Goal: Transaction & Acquisition: Purchase product/service

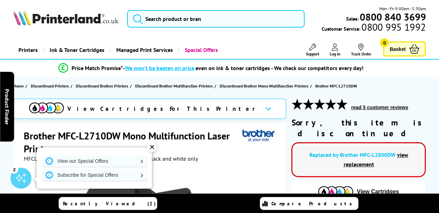
click at [152, 145] on div "✕" at bounding box center [152, 147] width 10 height 10
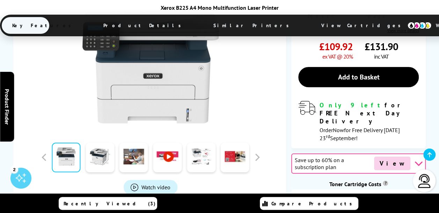
scroll to position [244, 0]
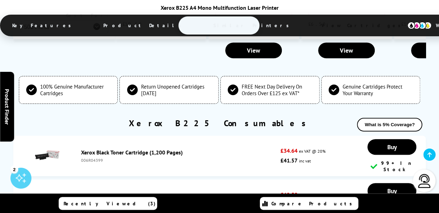
scroll to position [2655, 0]
